Goal: Find specific page/section: Locate a particular part of the current website

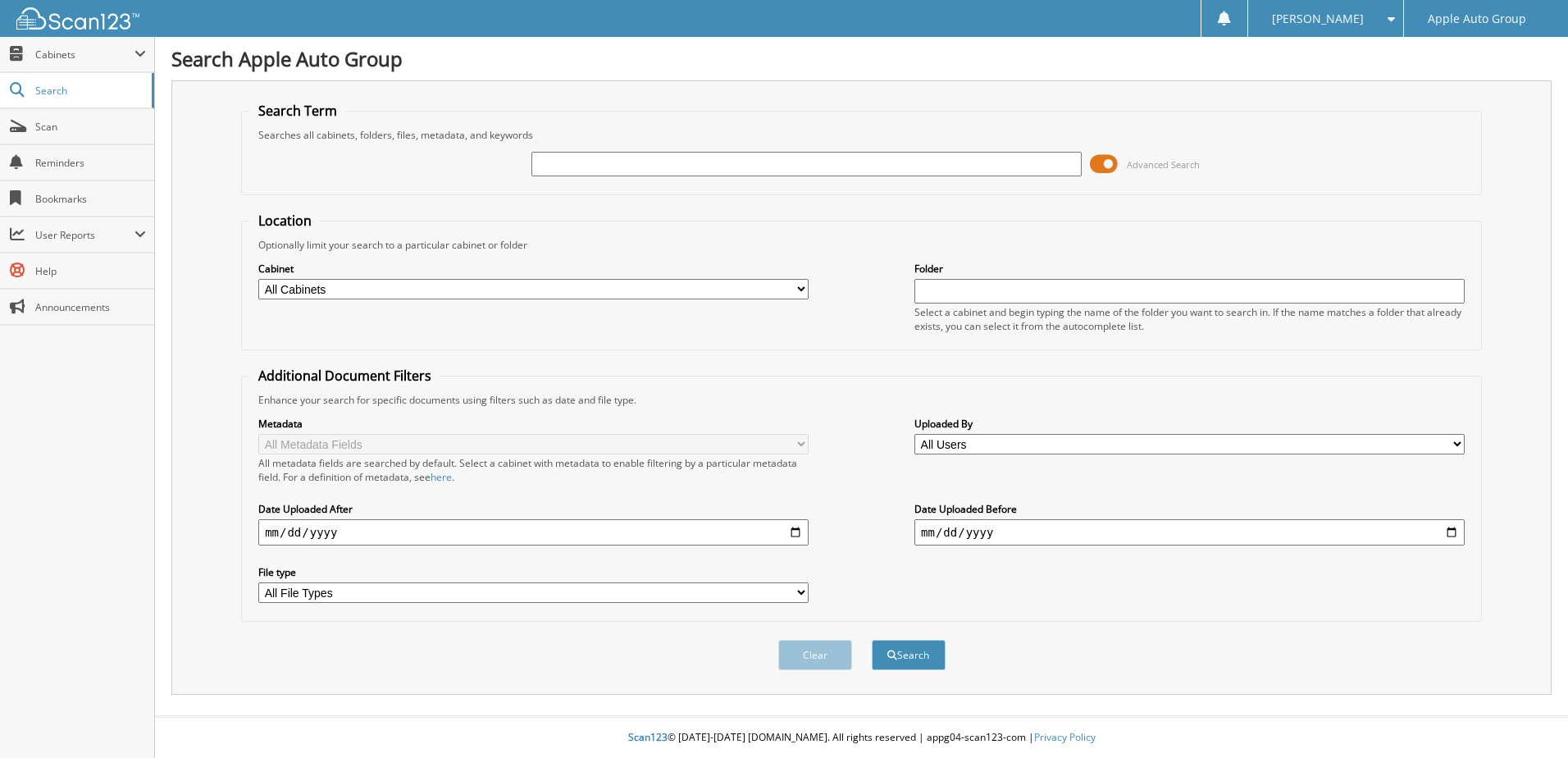
click at [677, 165] on input "text" at bounding box center [806, 164] width 550 height 25
type input "222425"
click at [872, 639] on button "Search" at bounding box center [909, 654] width 74 height 30
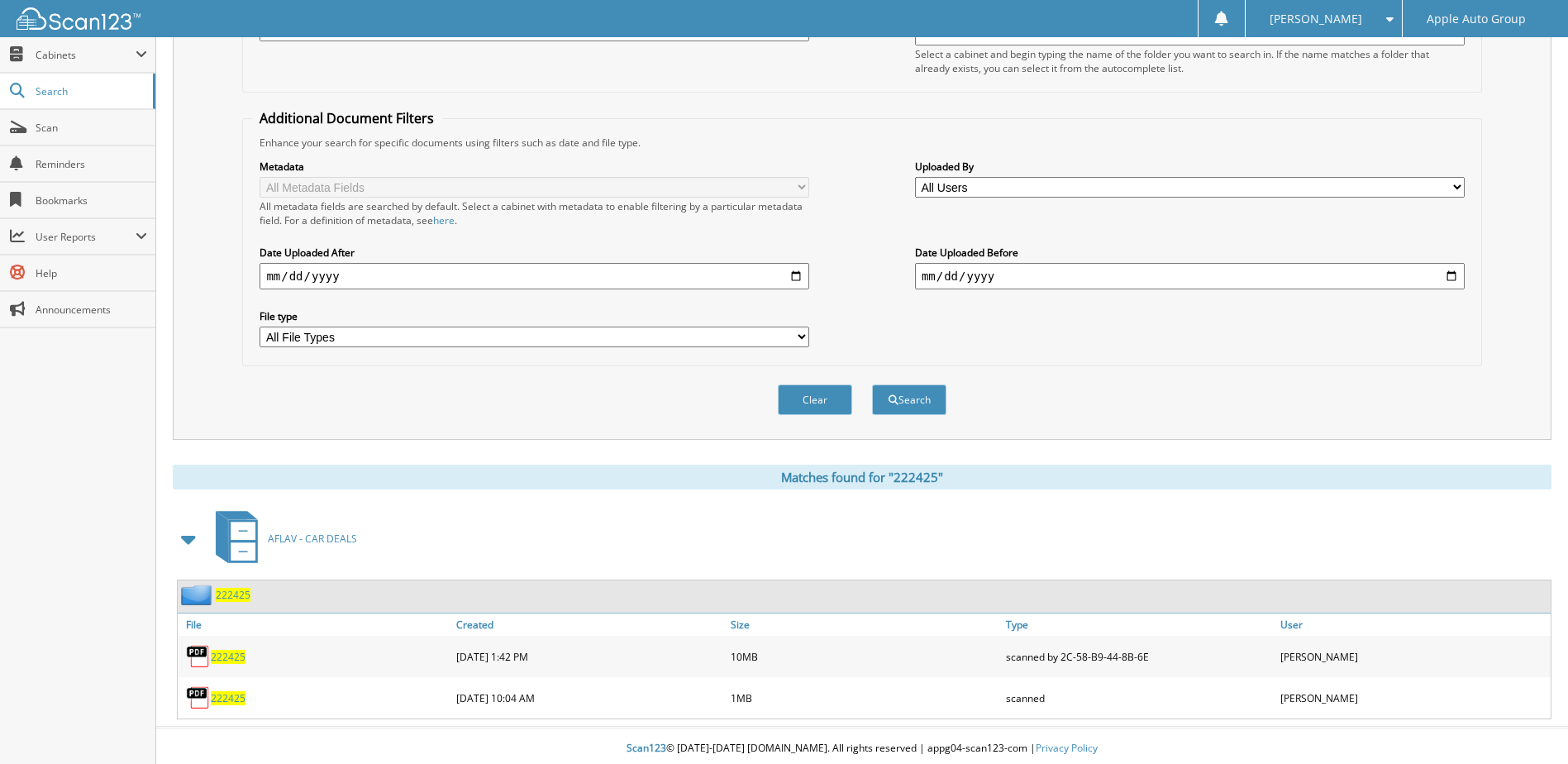
scroll to position [266, 0]
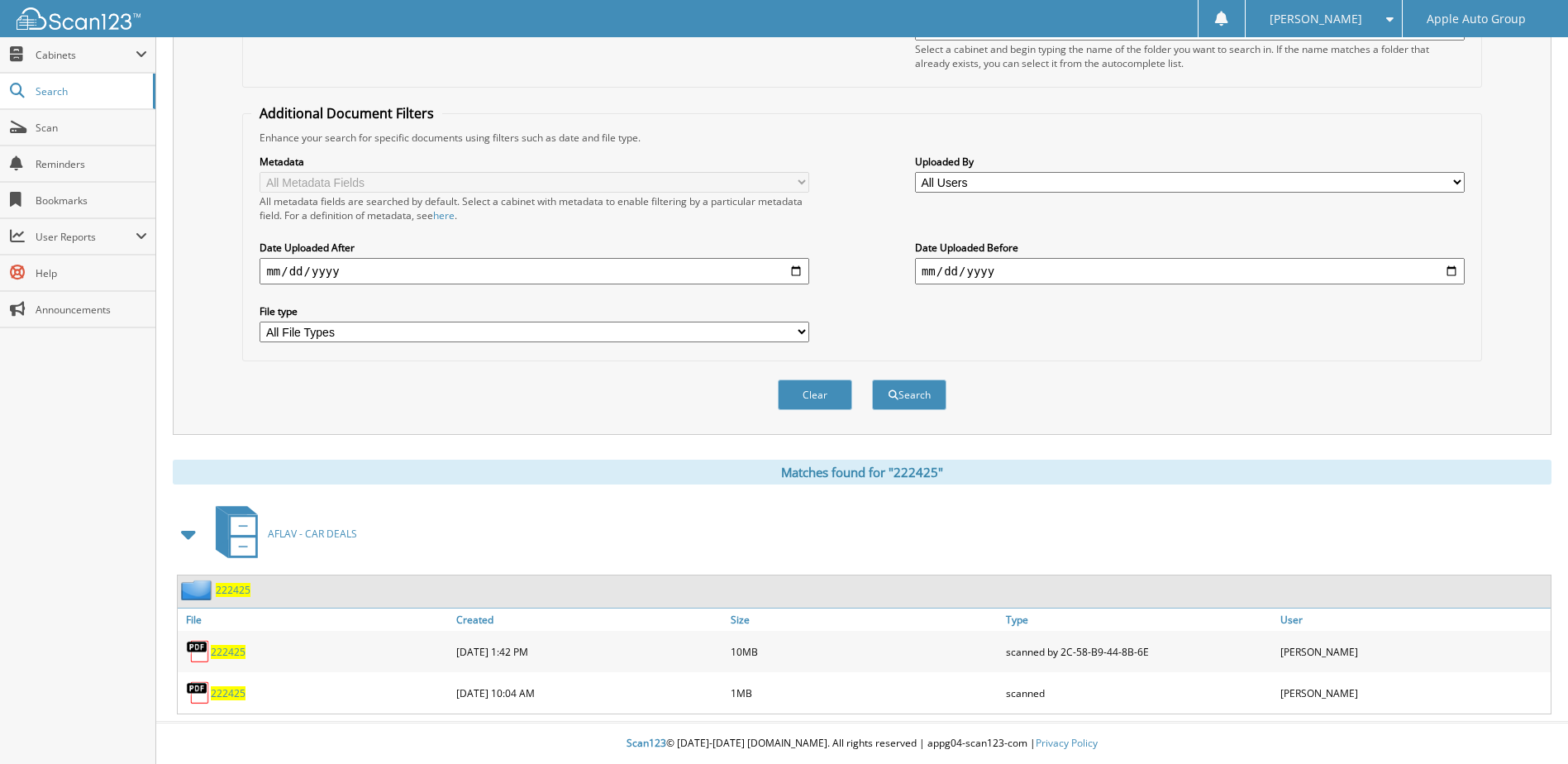
click at [230, 595] on span "222425" at bounding box center [233, 590] width 35 height 14
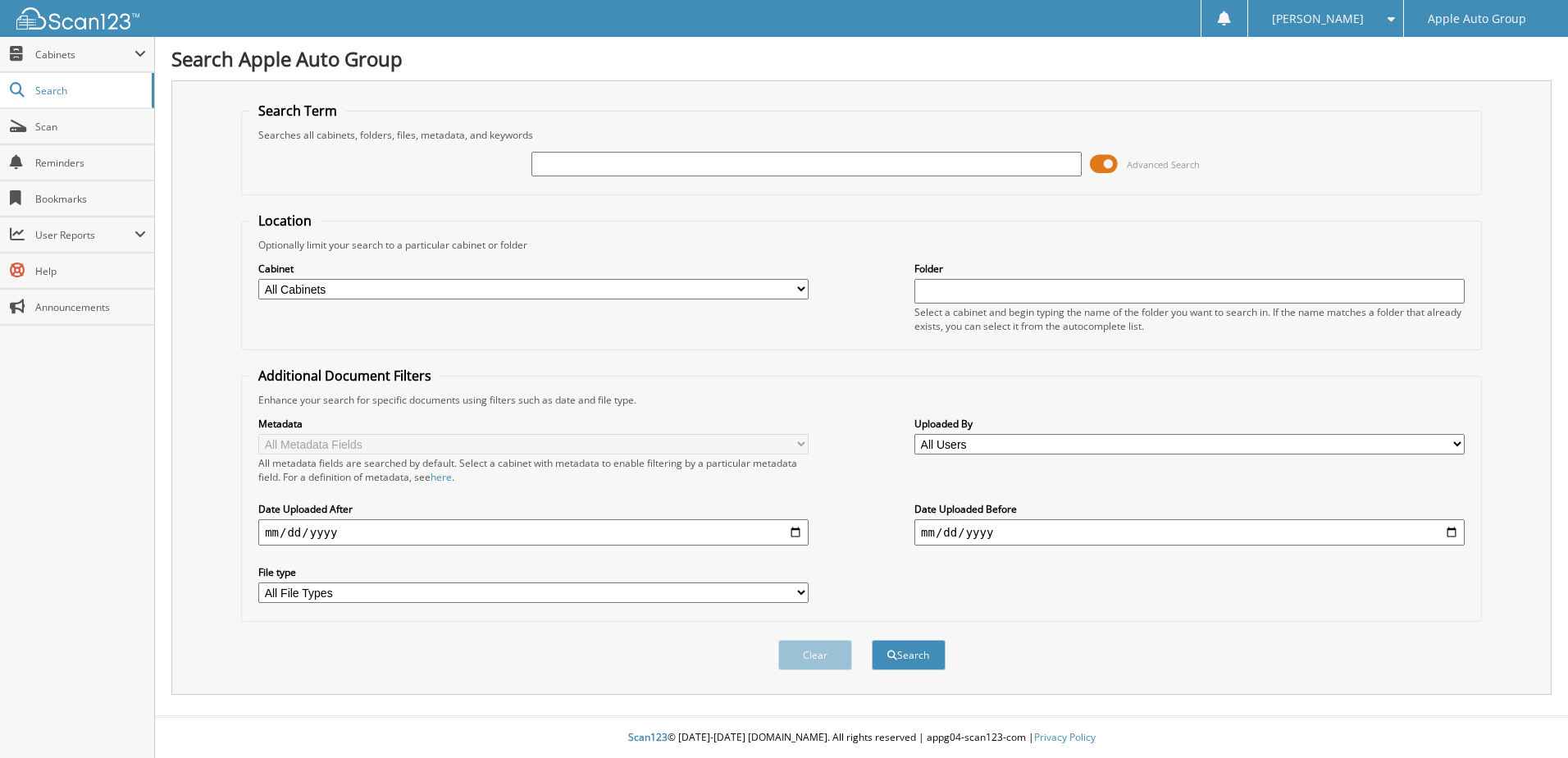
click at [609, 164] on input "text" at bounding box center [806, 164] width 550 height 25
type input "222425"
click at [872, 639] on button "Search" at bounding box center [909, 654] width 74 height 30
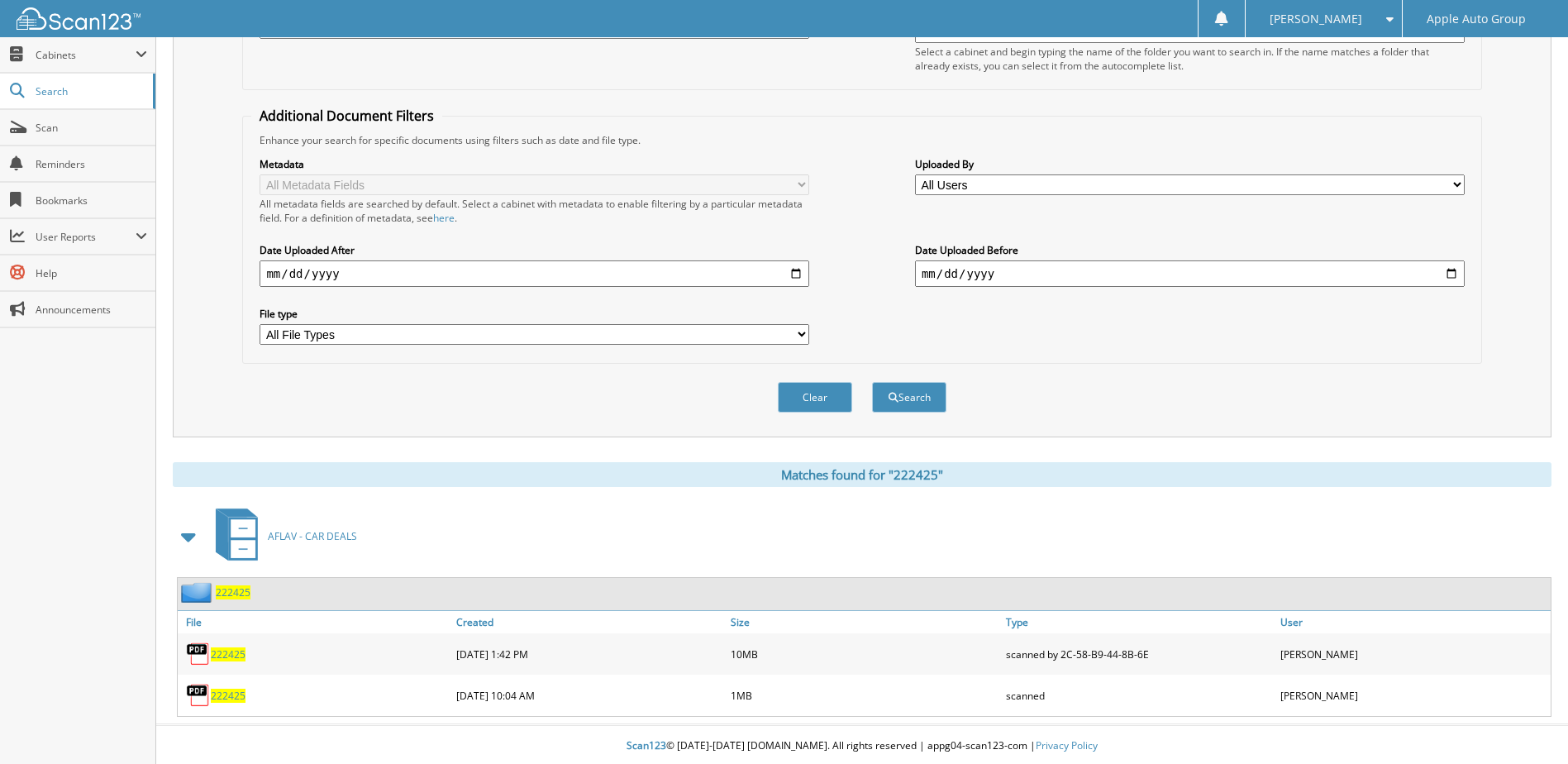
scroll to position [266, 0]
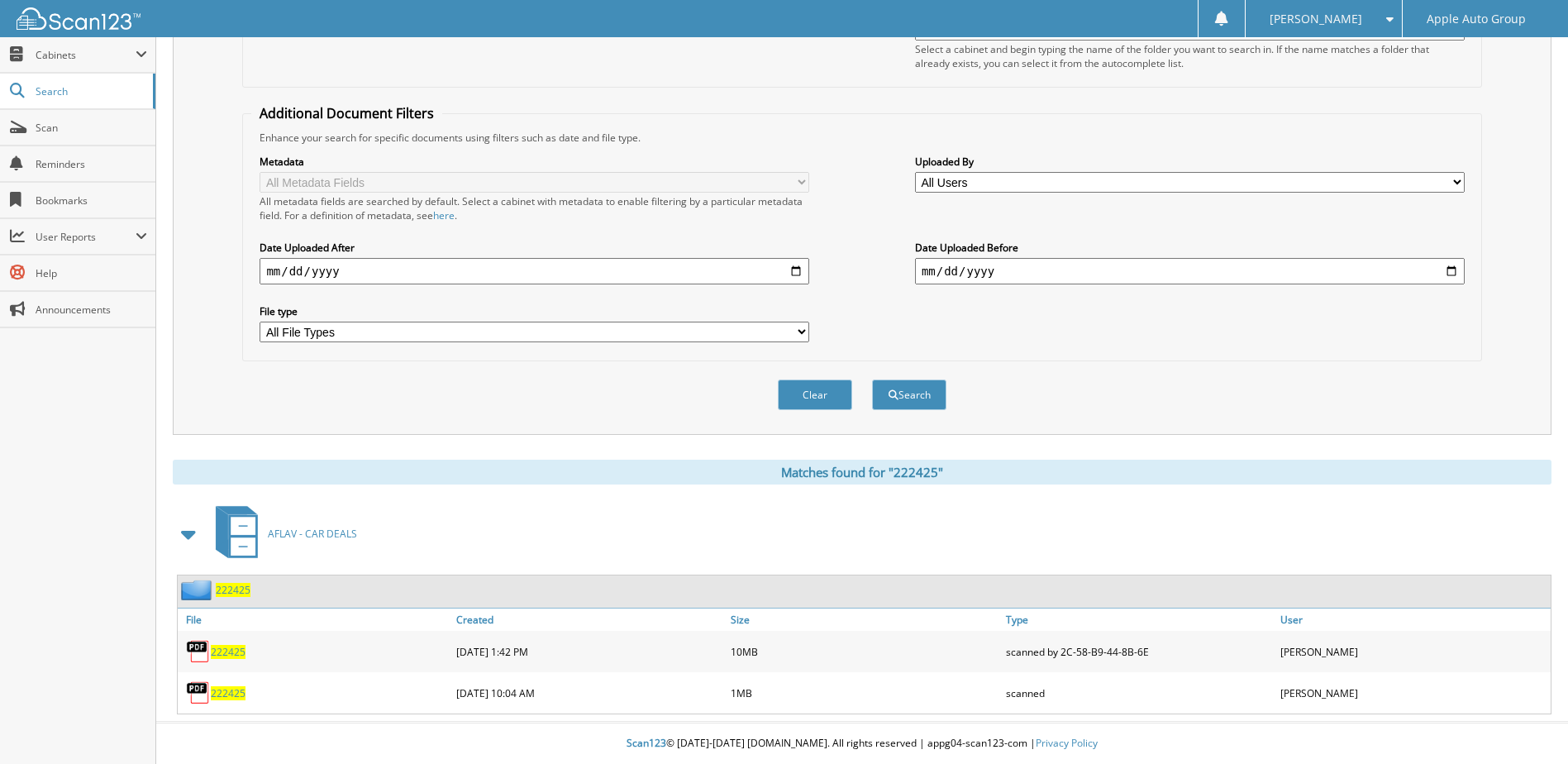
click at [224, 588] on span "222425" at bounding box center [233, 590] width 35 height 14
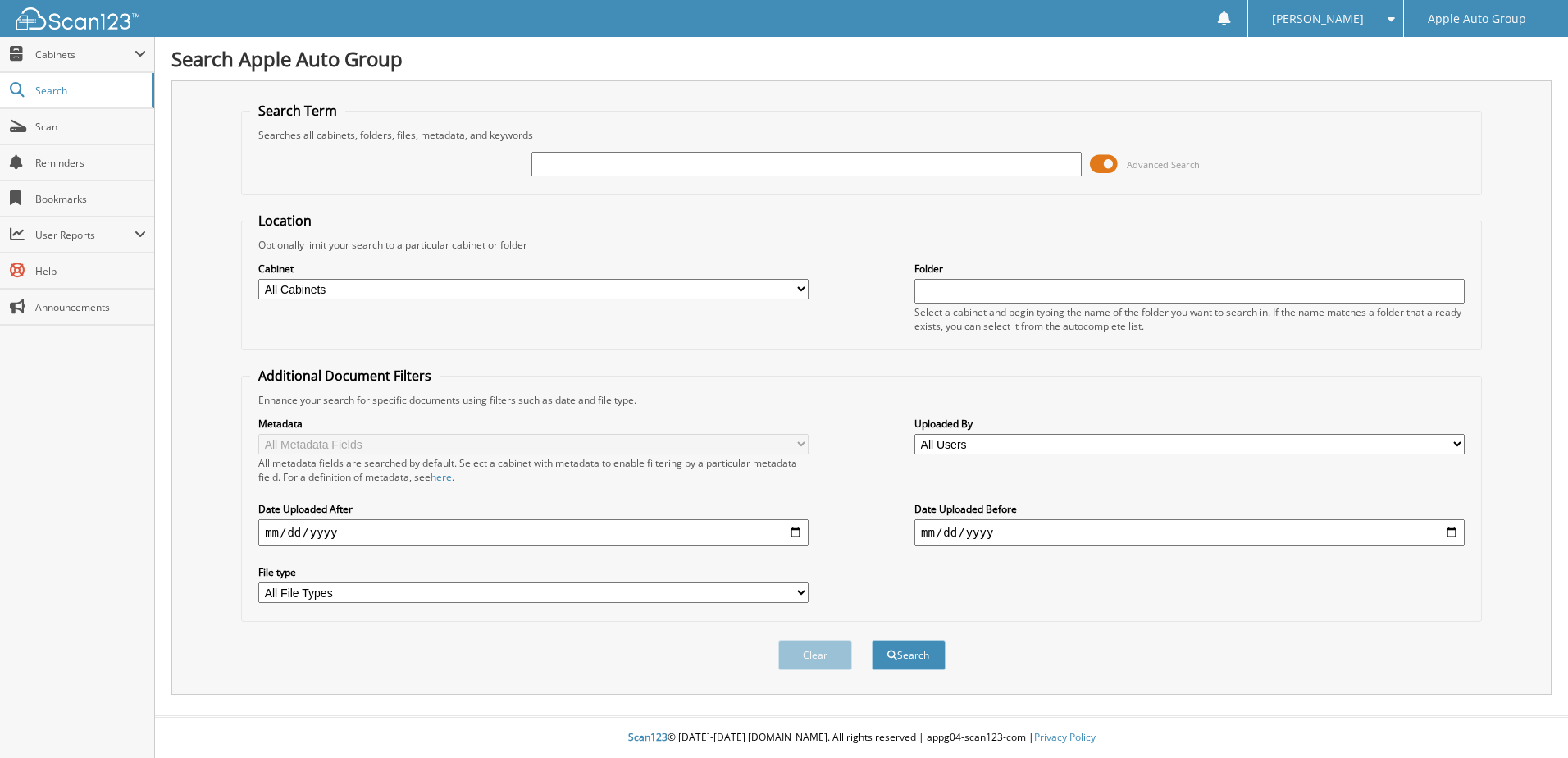
click at [599, 155] on input "text" at bounding box center [806, 164] width 550 height 25
type input "225635"
click at [872, 639] on button "Search" at bounding box center [909, 654] width 74 height 30
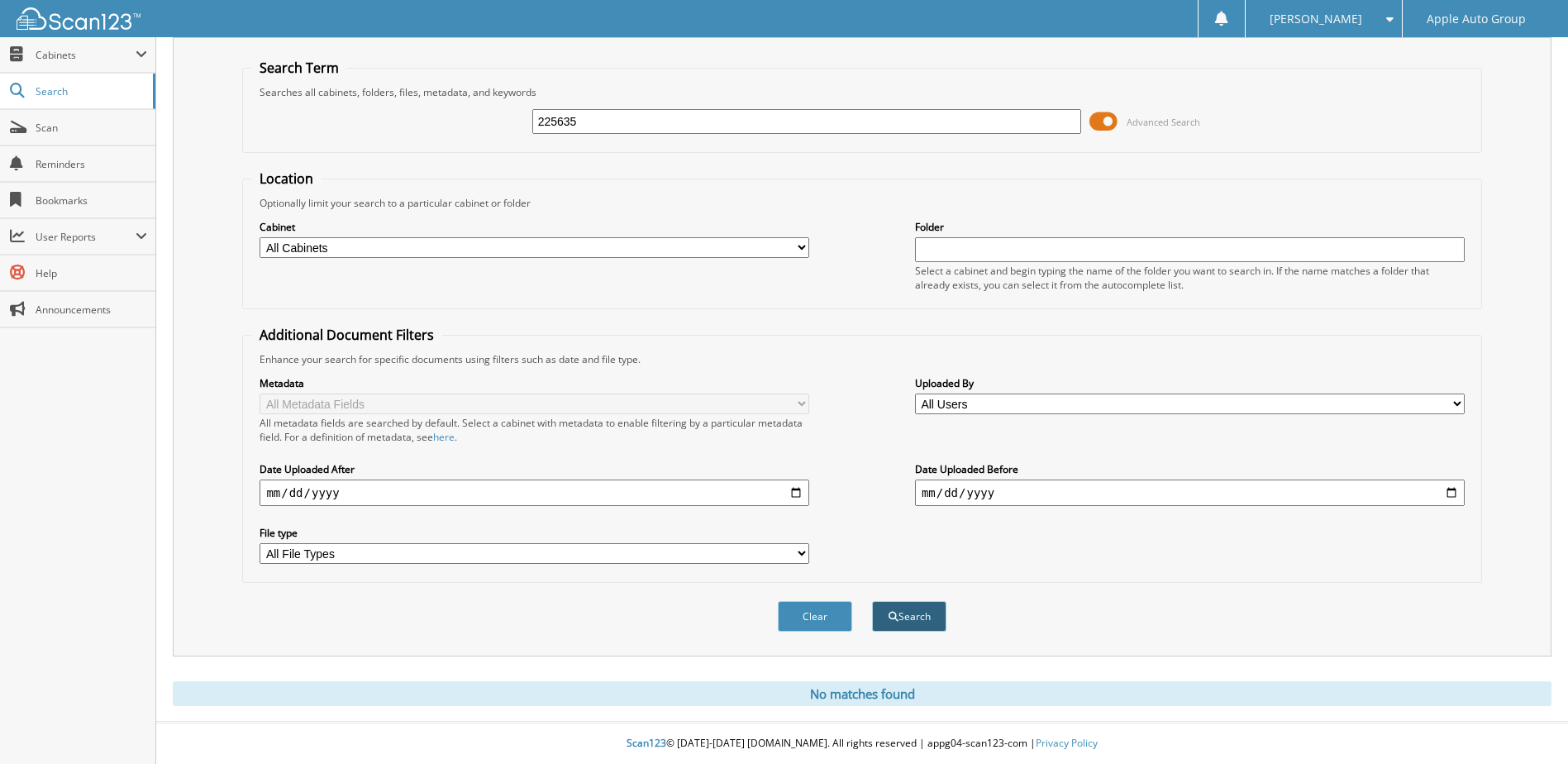
click at [897, 617] on button "Search" at bounding box center [910, 616] width 75 height 30
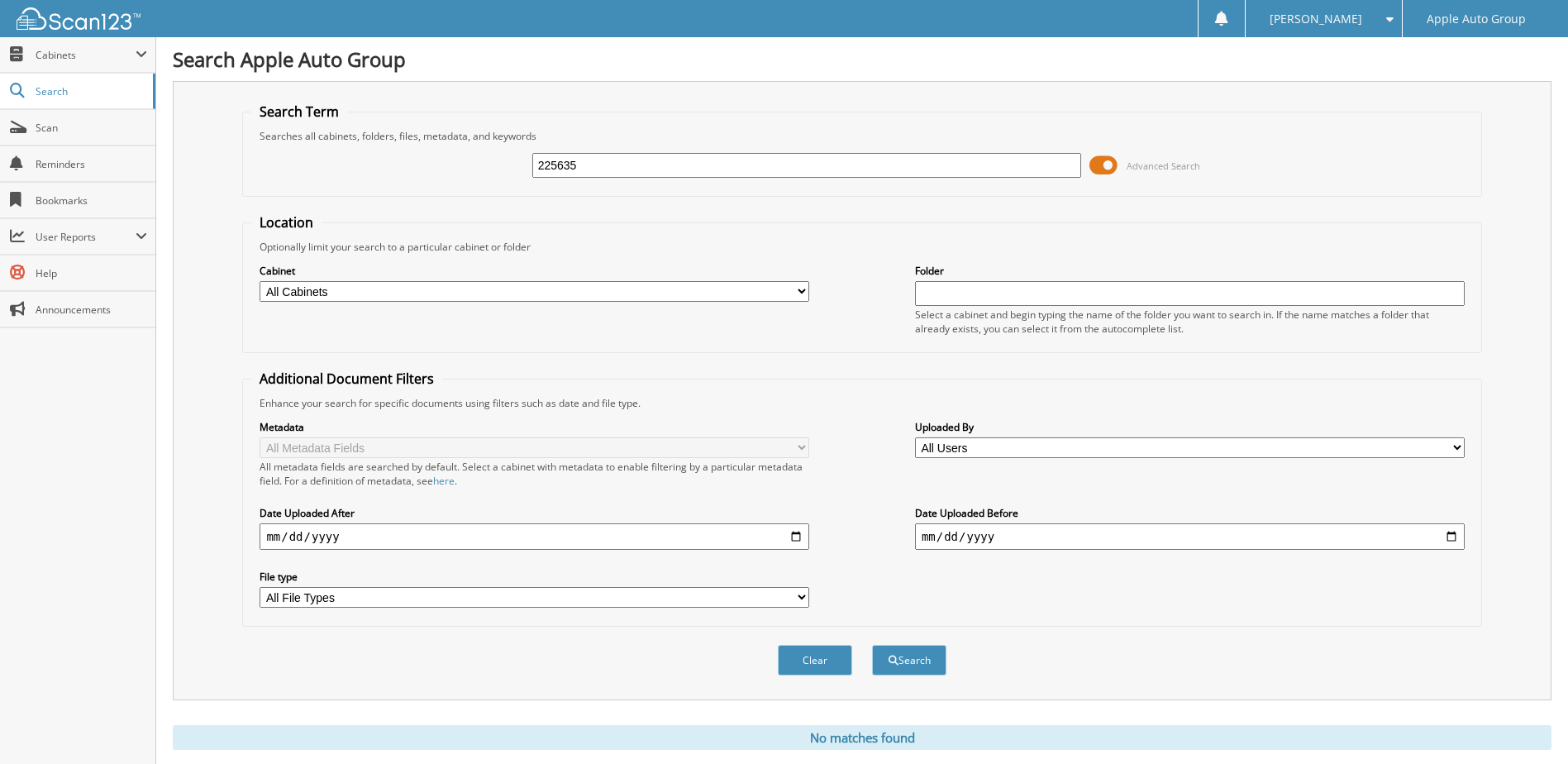
click at [582, 172] on input "225635" at bounding box center [807, 165] width 549 height 25
paste input "1897"
type input "221897"
click at [872, 644] on button "Search" at bounding box center [910, 659] width 75 height 30
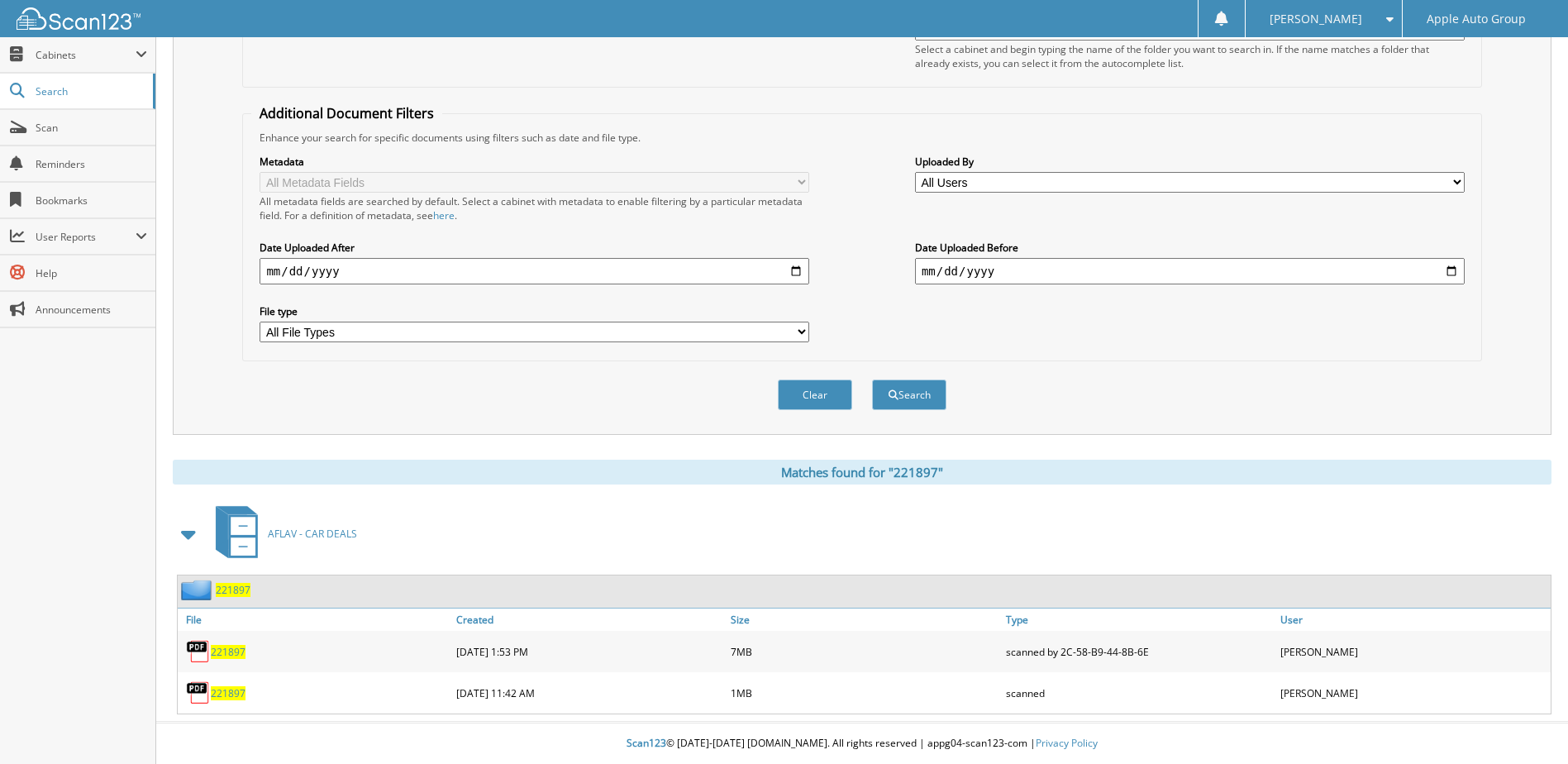
scroll to position [266, 0]
click at [228, 592] on span "221897" at bounding box center [233, 590] width 35 height 14
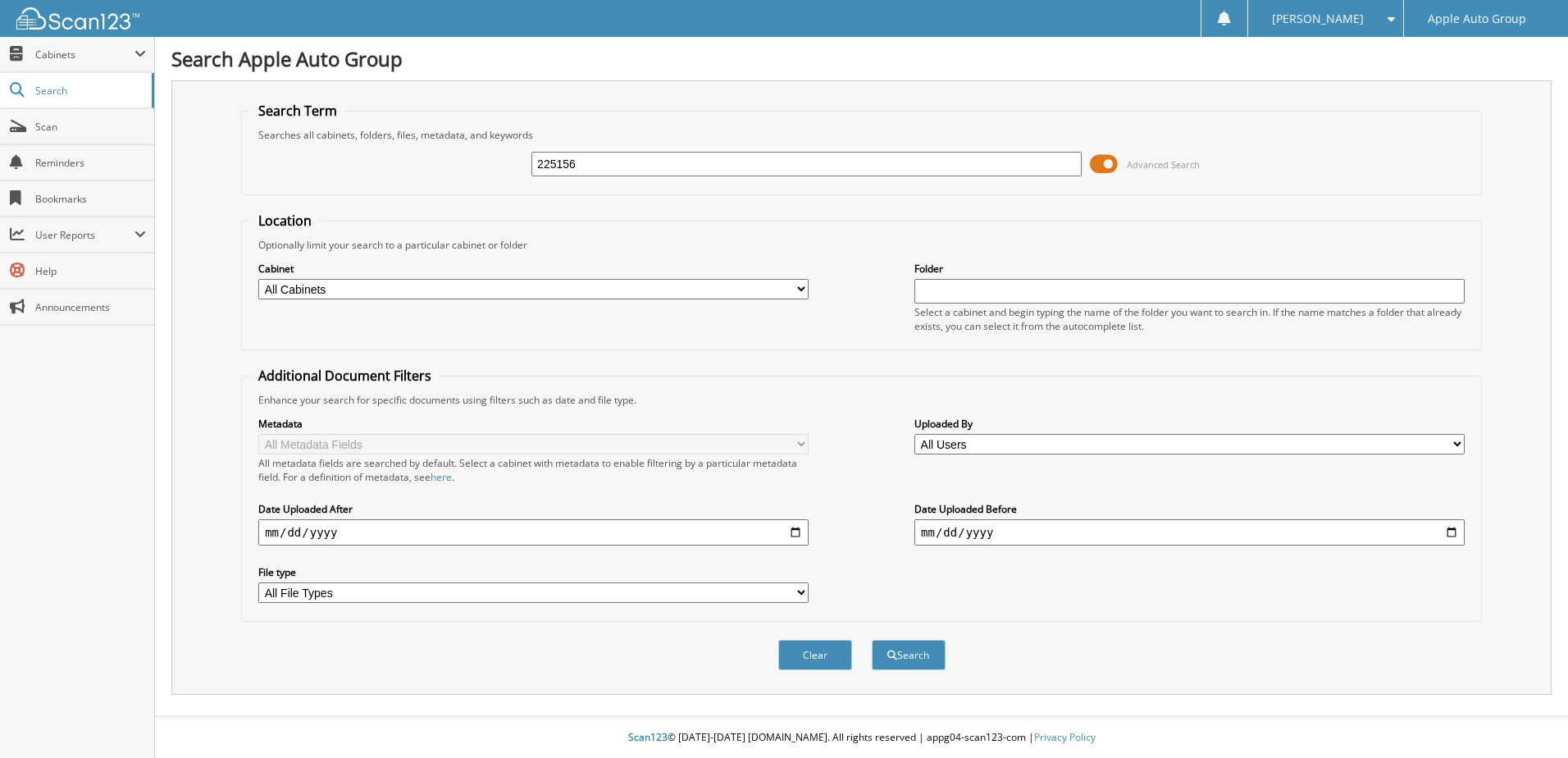
type input "225156"
click at [872, 639] on button "Search" at bounding box center [909, 654] width 74 height 30
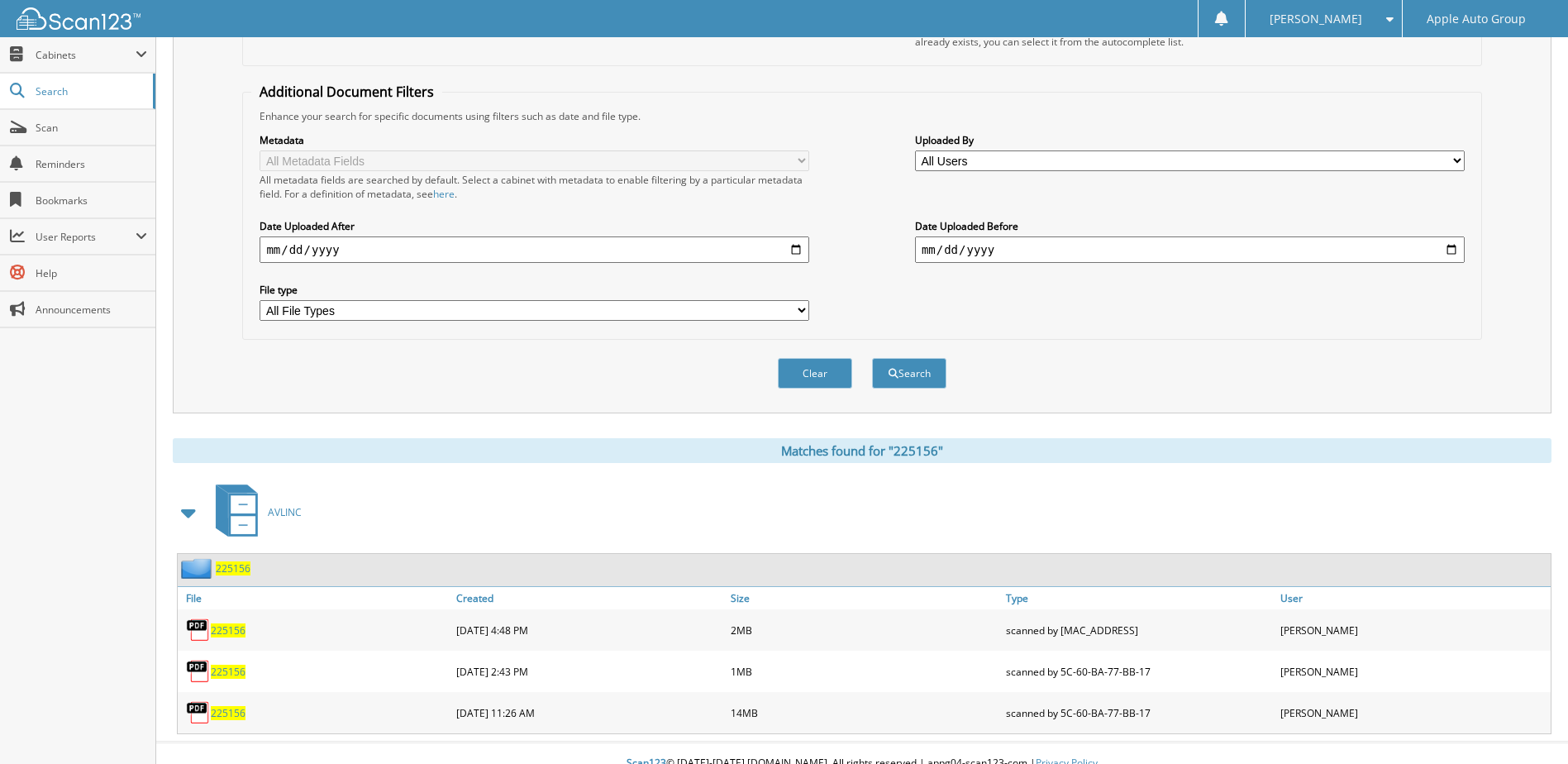
scroll to position [308, 0]
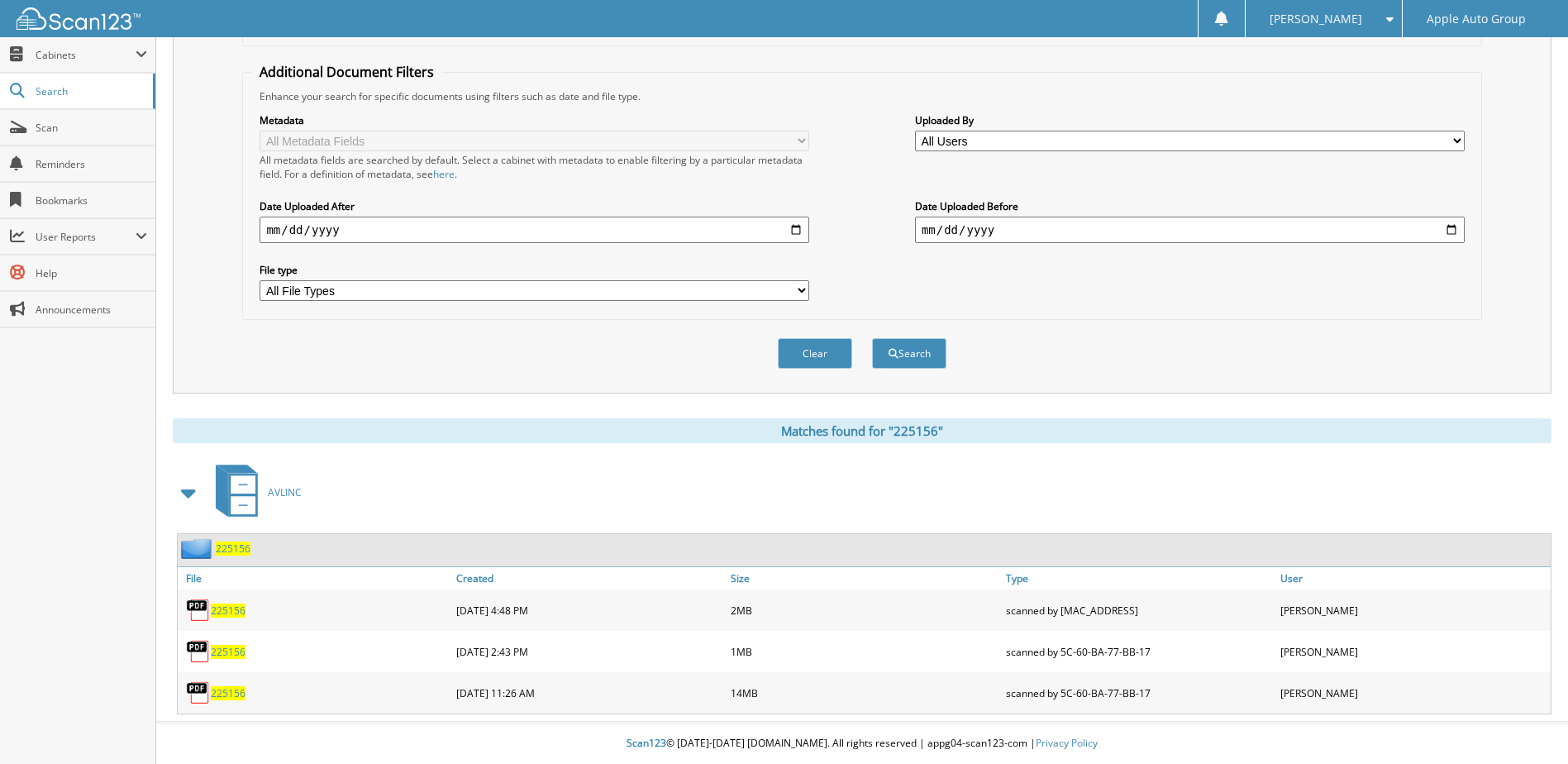
click at [230, 544] on span "225156" at bounding box center [233, 548] width 35 height 14
